Goal: Use online tool/utility: Utilize a website feature to perform a specific function

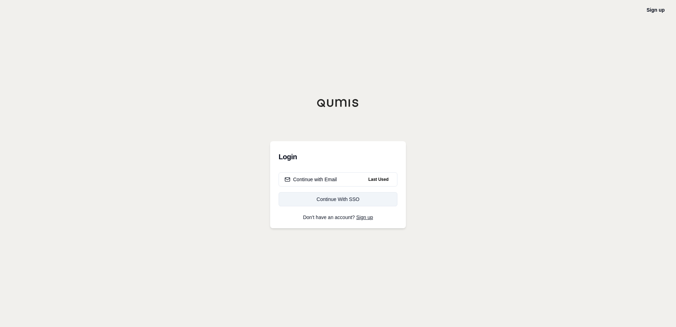
click at [326, 200] on div "Continue With SSO" at bounding box center [338, 199] width 107 height 7
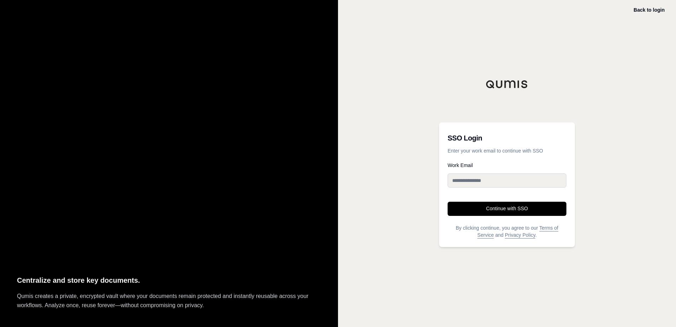
click at [479, 184] on input "Work Email" at bounding box center [507, 180] width 119 height 14
type input "**********"
click at [486, 206] on button "Continue with SSO" at bounding box center [507, 209] width 119 height 14
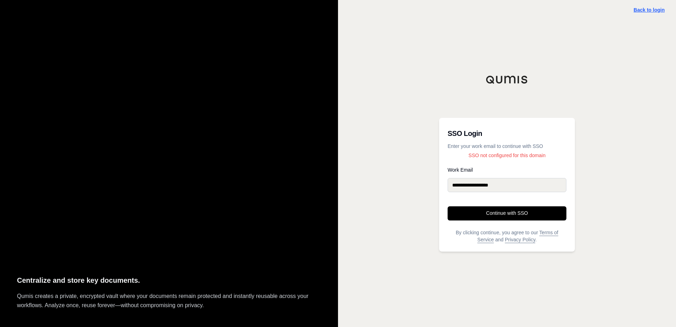
click at [652, 8] on link "Back to login" at bounding box center [649, 10] width 31 height 6
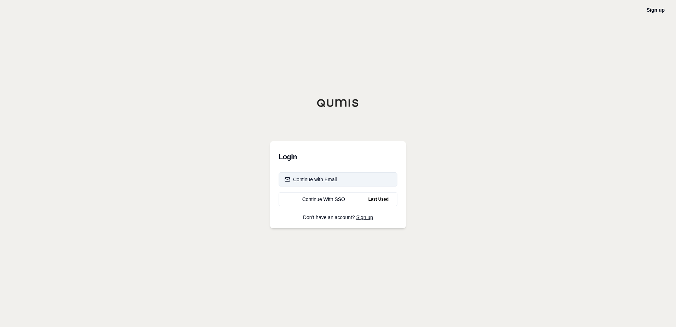
click at [350, 180] on button "Continue with Email" at bounding box center [338, 179] width 119 height 14
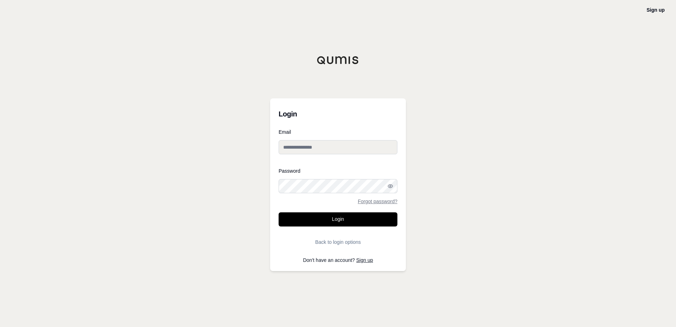
click at [299, 150] on input "Email" at bounding box center [338, 147] width 119 height 14
type input "**********"
drag, startPoint x: 316, startPoint y: 58, endPoint x: 362, endPoint y: 62, distance: 46.4
click at [362, 62] on div at bounding box center [338, 60] width 136 height 8
drag, startPoint x: 362, startPoint y: 62, endPoint x: 371, endPoint y: 62, distance: 8.8
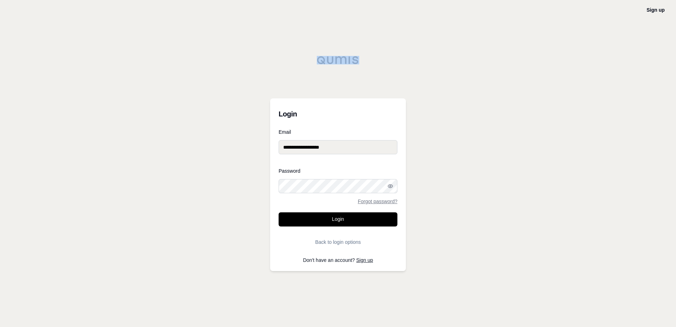
click at [371, 62] on div at bounding box center [338, 60] width 136 height 8
drag, startPoint x: 364, startPoint y: 61, endPoint x: 282, endPoint y: 60, distance: 81.7
click at [282, 60] on div at bounding box center [338, 60] width 136 height 8
drag, startPoint x: 282, startPoint y: 60, endPoint x: 288, endPoint y: 57, distance: 7.1
click at [287, 59] on div at bounding box center [338, 60] width 136 height 8
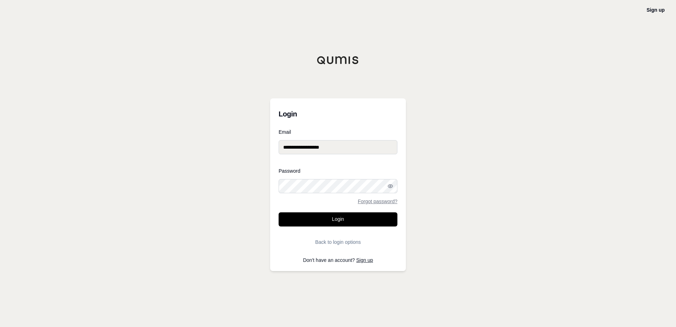
click at [554, 60] on div "**********" at bounding box center [338, 163] width 676 height 327
click at [279, 212] on button "Login" at bounding box center [338, 219] width 119 height 14
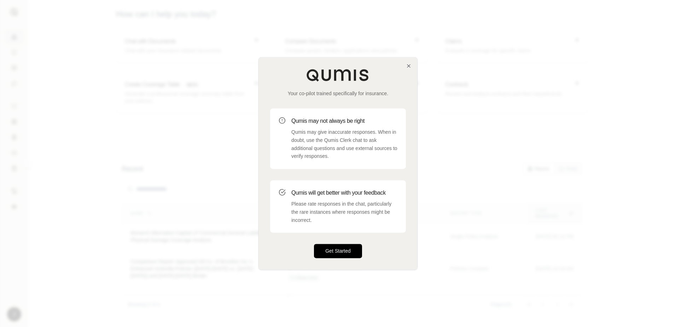
click at [344, 252] on button "Get Started" at bounding box center [338, 251] width 48 height 14
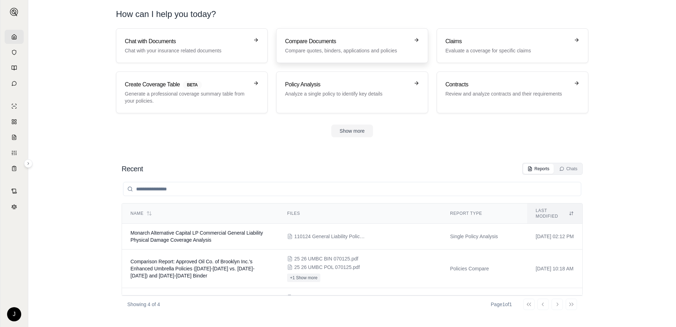
click at [398, 44] on h3 "Compare Documents" at bounding box center [347, 41] width 124 height 8
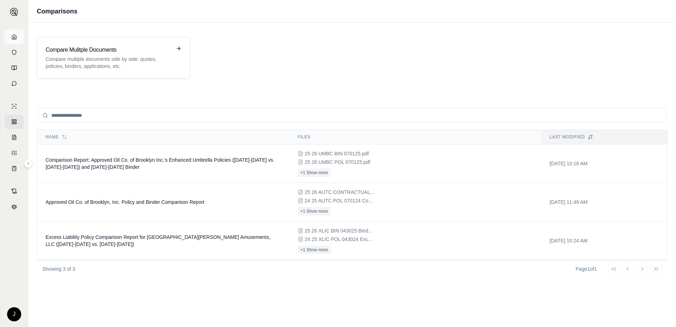
click at [16, 38] on icon at bounding box center [14, 37] width 6 height 6
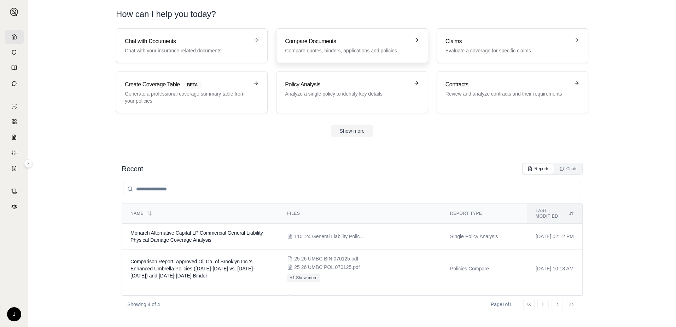
click at [418, 41] on icon at bounding box center [417, 40] width 6 height 6
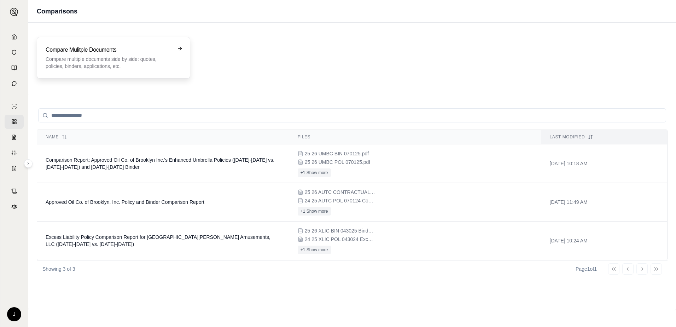
click at [134, 51] on h3 "Compare Mulitple Documents" at bounding box center [109, 50] width 126 height 8
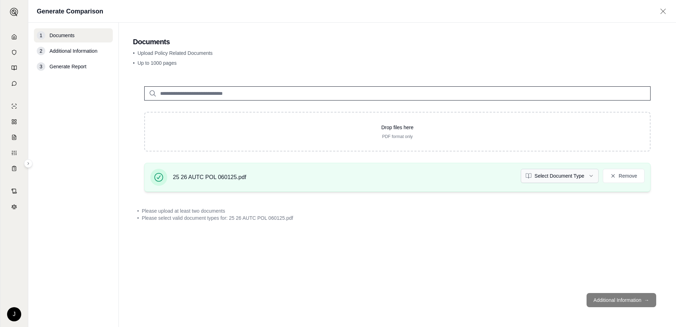
click at [579, 180] on html "J Generate Comparison 1 Documents 2 Additional Information 3 Generate Report Do…" at bounding box center [338, 163] width 676 height 327
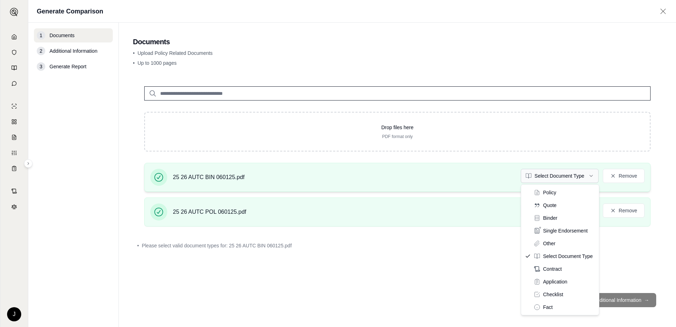
click at [571, 179] on html "J Generate Comparison 1 Documents 2 Additional Information 3 Generate Report Do…" at bounding box center [338, 163] width 676 height 327
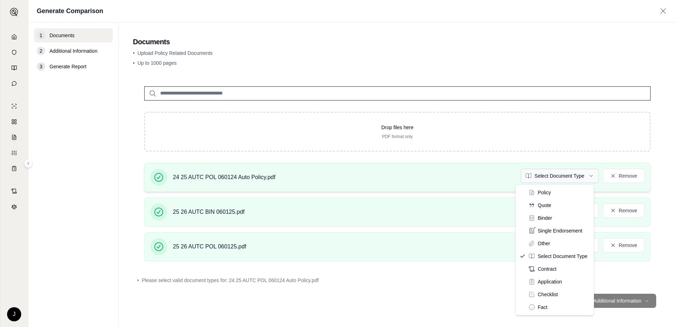
click at [587, 175] on html "J Generate Comparison 1 Documents 2 Additional Information 3 Generate Report Do…" at bounding box center [338, 163] width 676 height 327
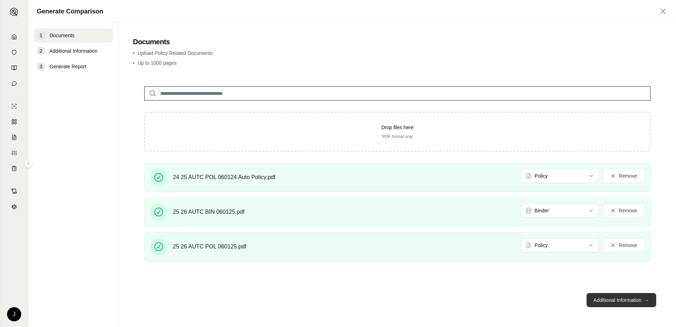
click at [620, 300] on button "Additional Information →" at bounding box center [622, 300] width 70 height 14
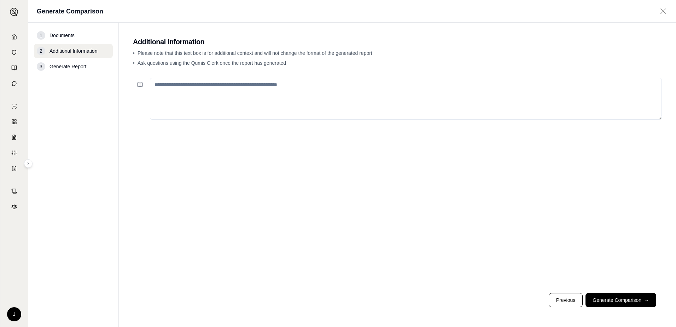
click at [187, 105] on textarea at bounding box center [406, 99] width 512 height 42
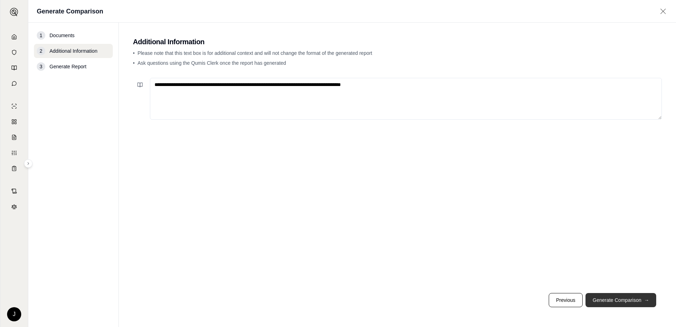
type textarea "**********"
click at [636, 301] on button "Generate Comparison →" at bounding box center [620, 300] width 71 height 14
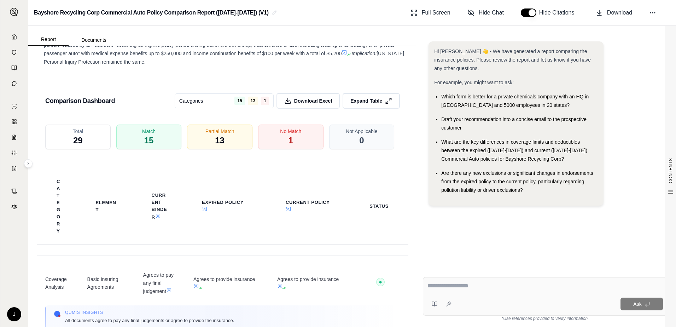
scroll to position [1396, 0]
click at [309, 105] on span "Download Excel" at bounding box center [313, 101] width 40 height 7
